Goal: Information Seeking & Learning: Learn about a topic

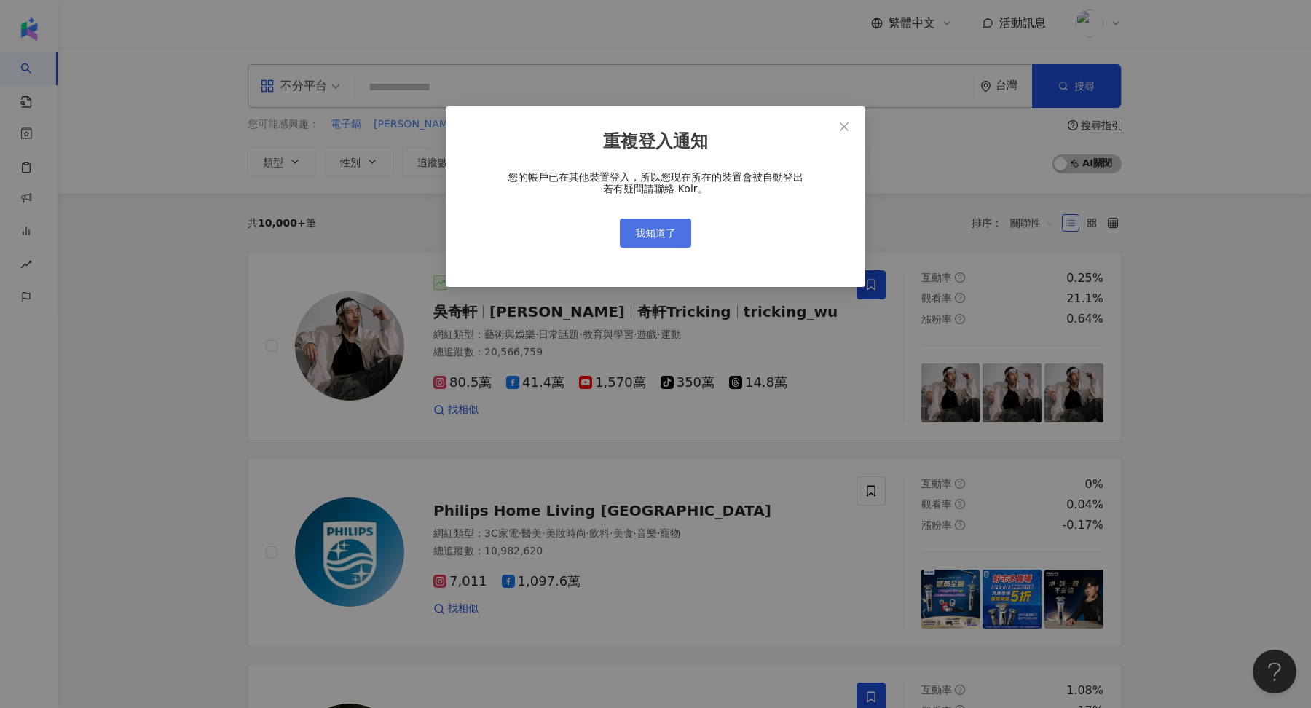
click at [658, 231] on span "我知道了" at bounding box center [655, 233] width 41 height 12
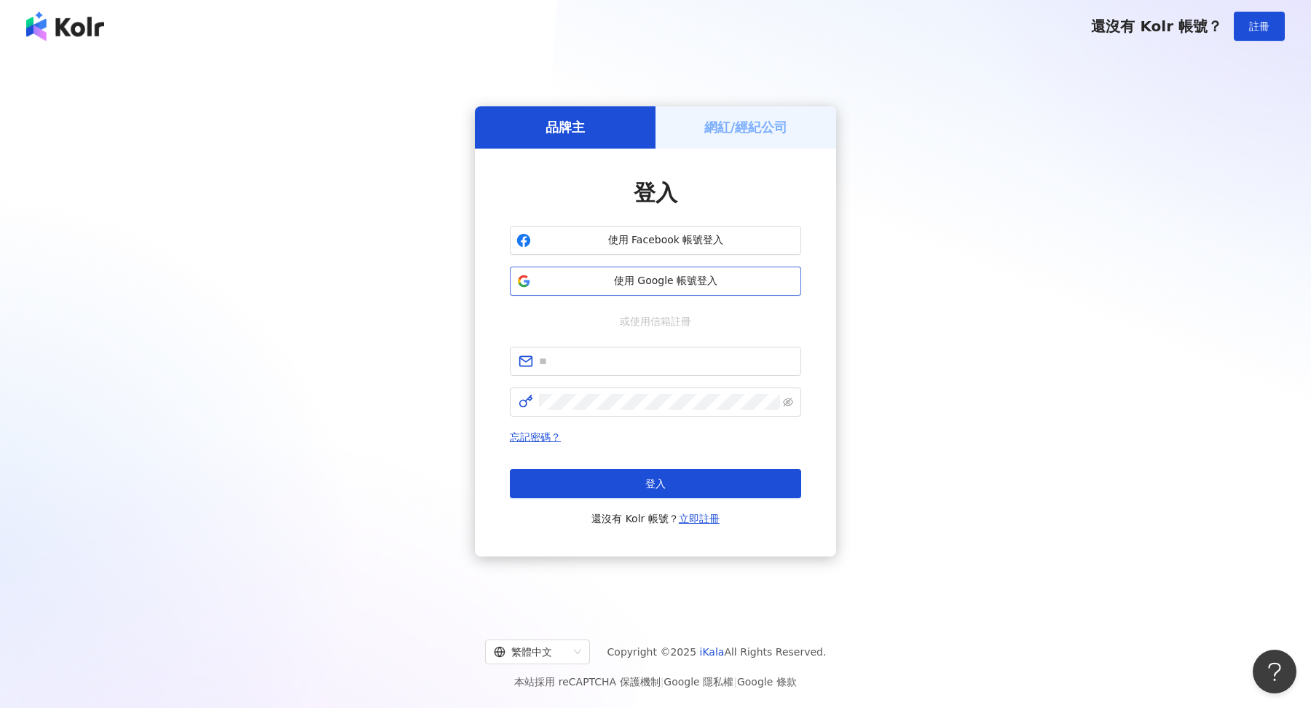
click at [643, 281] on span "使用 Google 帳號登入" at bounding box center [666, 281] width 258 height 15
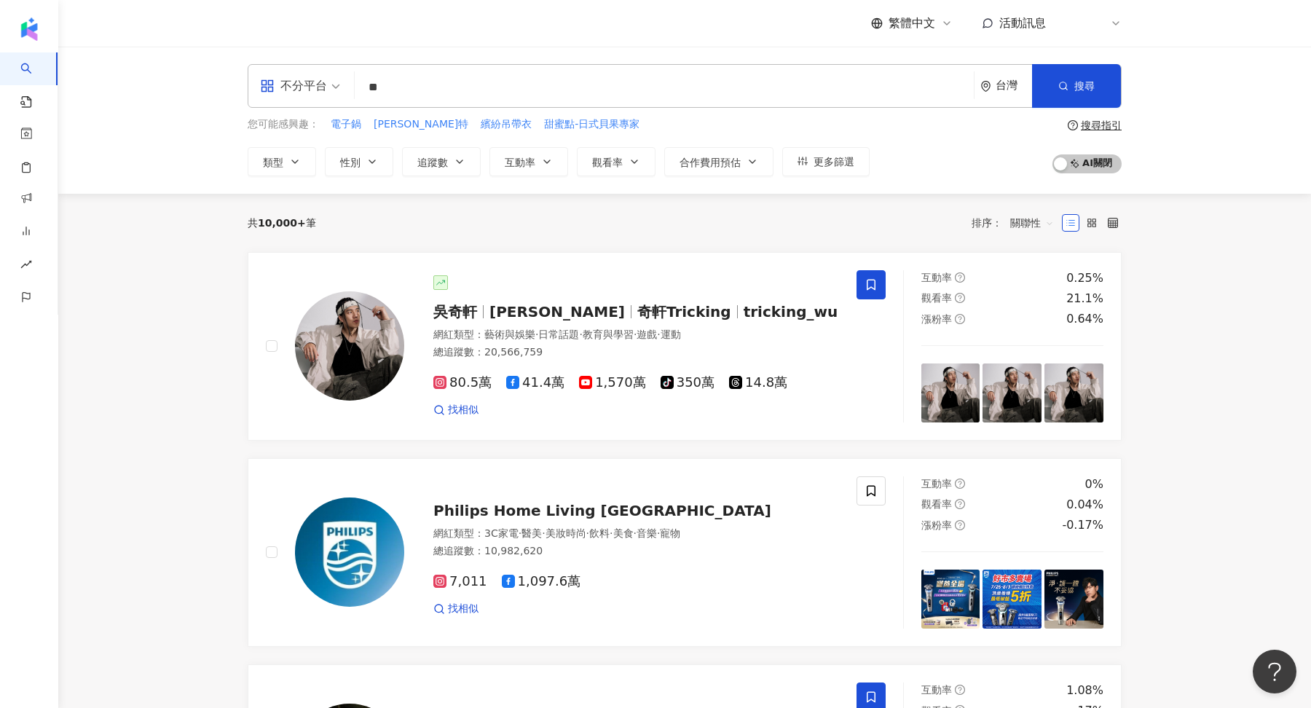
type input "*"
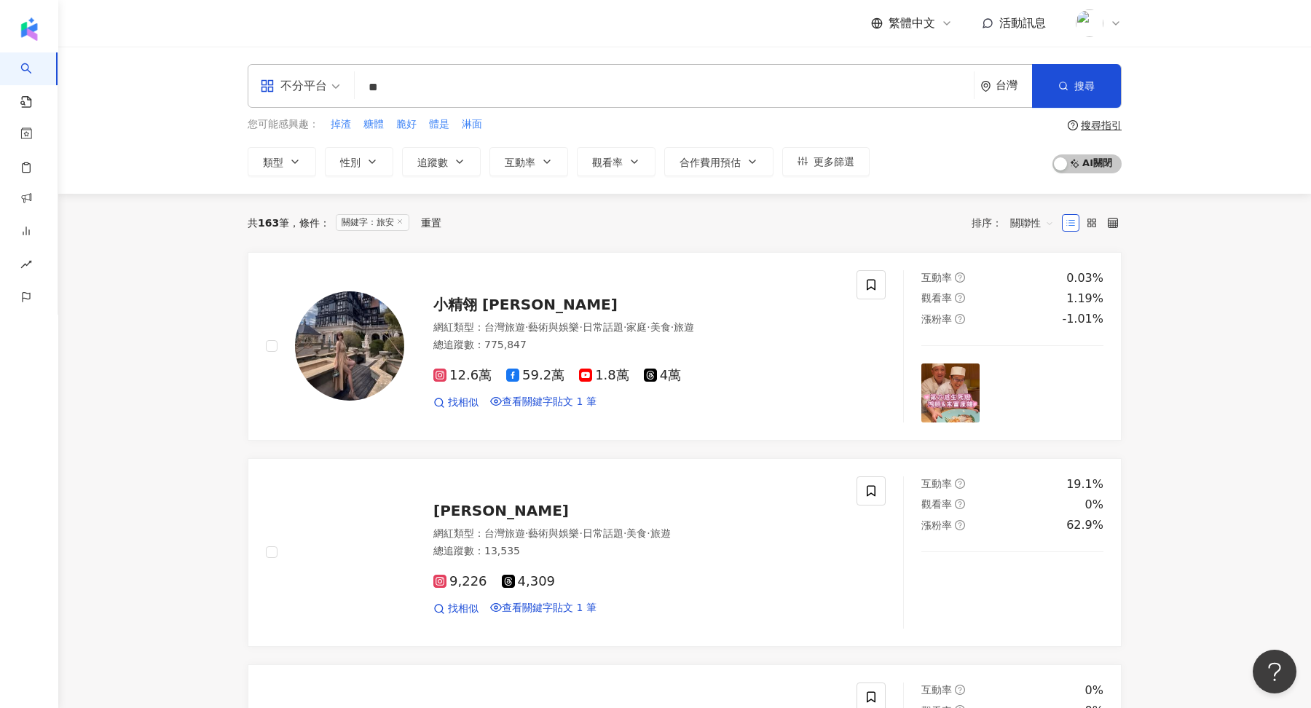
type input "**"
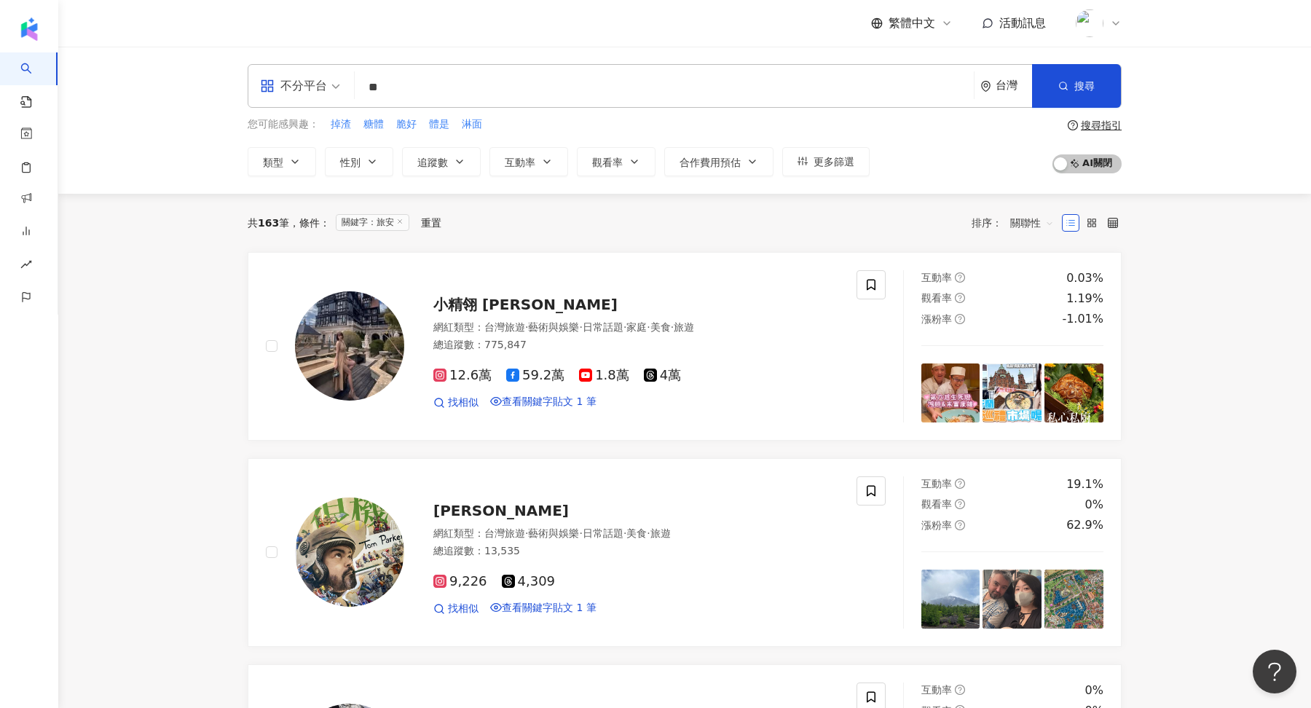
click at [1097, 127] on div "搜尋指引" at bounding box center [1101, 125] width 41 height 12
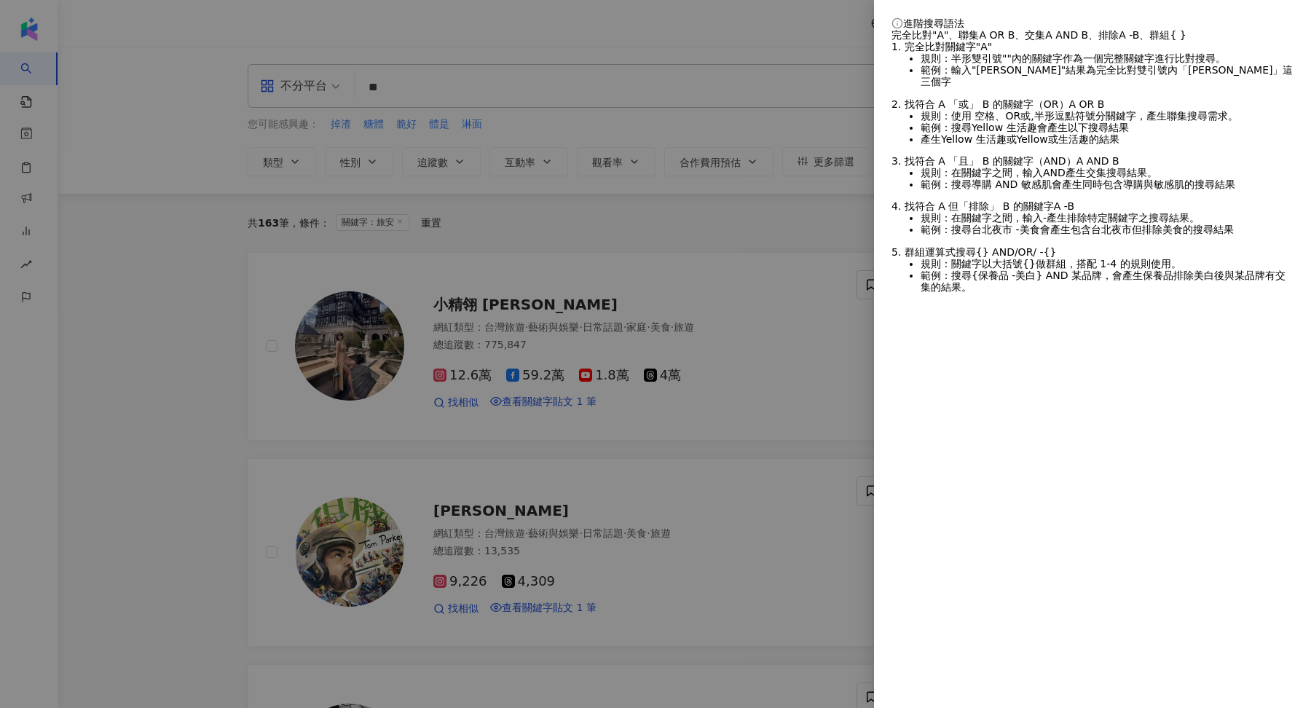
click at [642, 159] on div at bounding box center [655, 354] width 1311 height 708
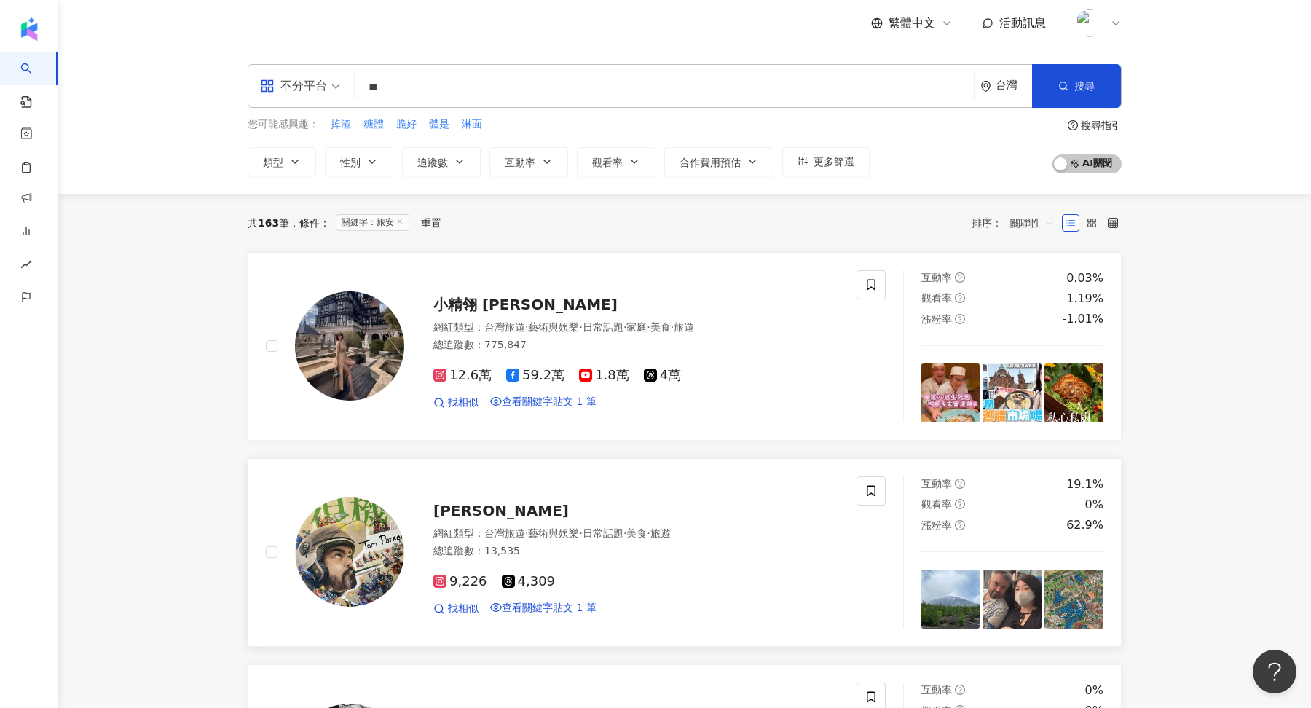
scroll to position [58, 0]
